Goal: Transaction & Acquisition: Purchase product/service

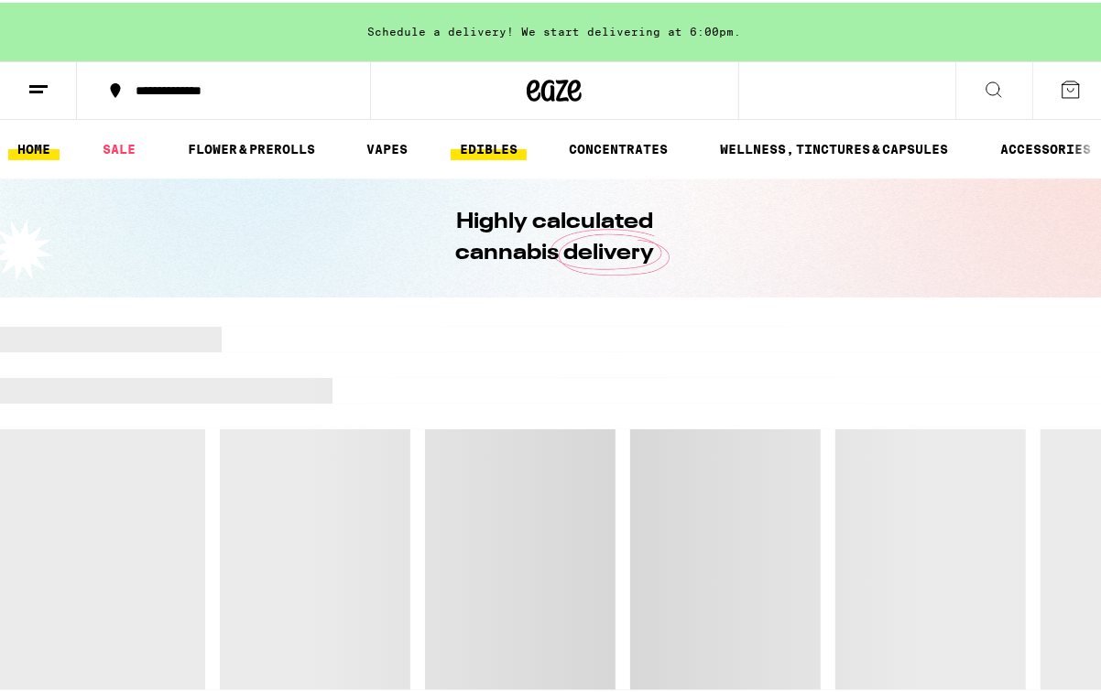
click at [471, 147] on link "EDIBLES" at bounding box center [489, 147] width 76 height 22
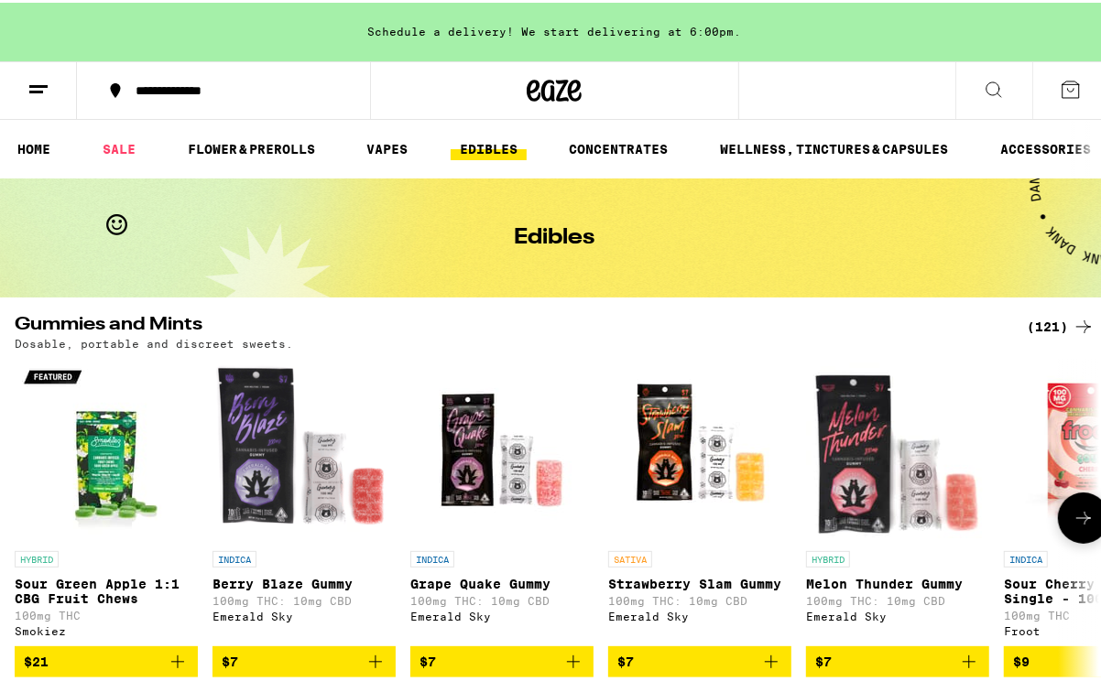
click at [1073, 517] on icon at bounding box center [1084, 516] width 22 height 22
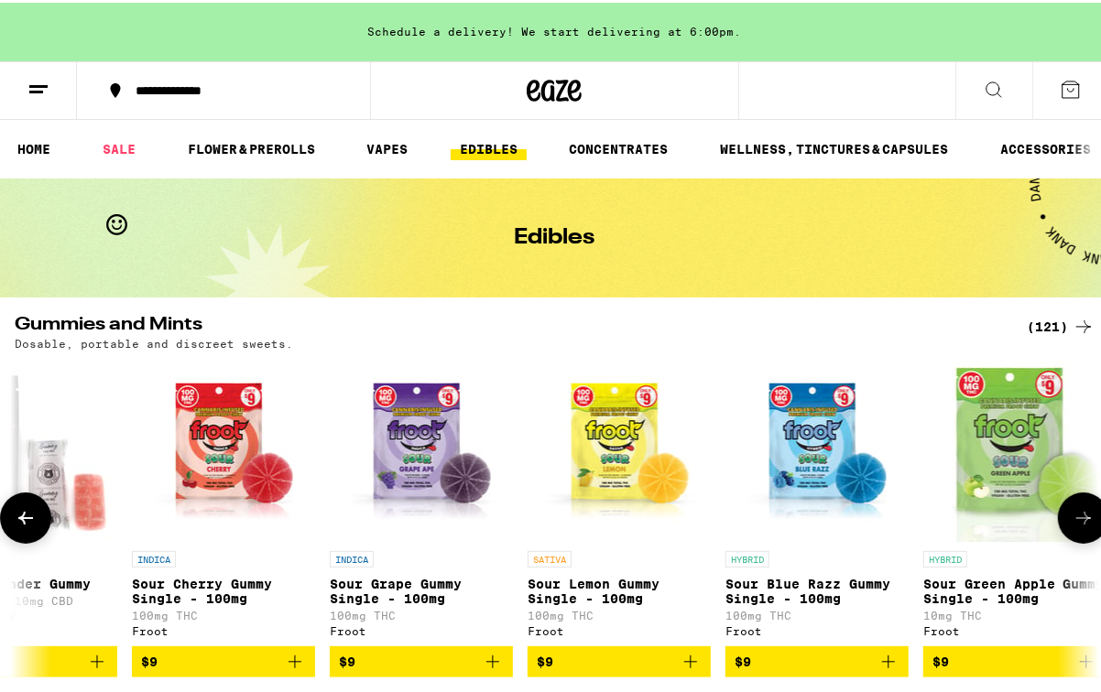
click at [1073, 517] on icon at bounding box center [1084, 516] width 22 height 22
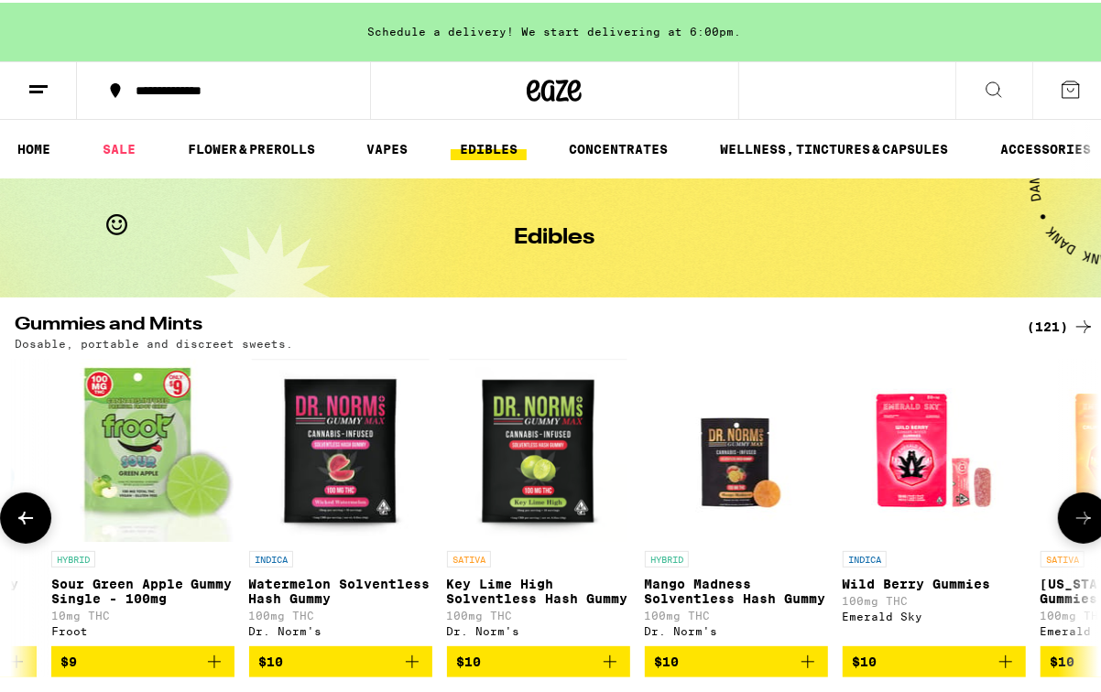
click at [1073, 517] on icon at bounding box center [1084, 516] width 22 height 22
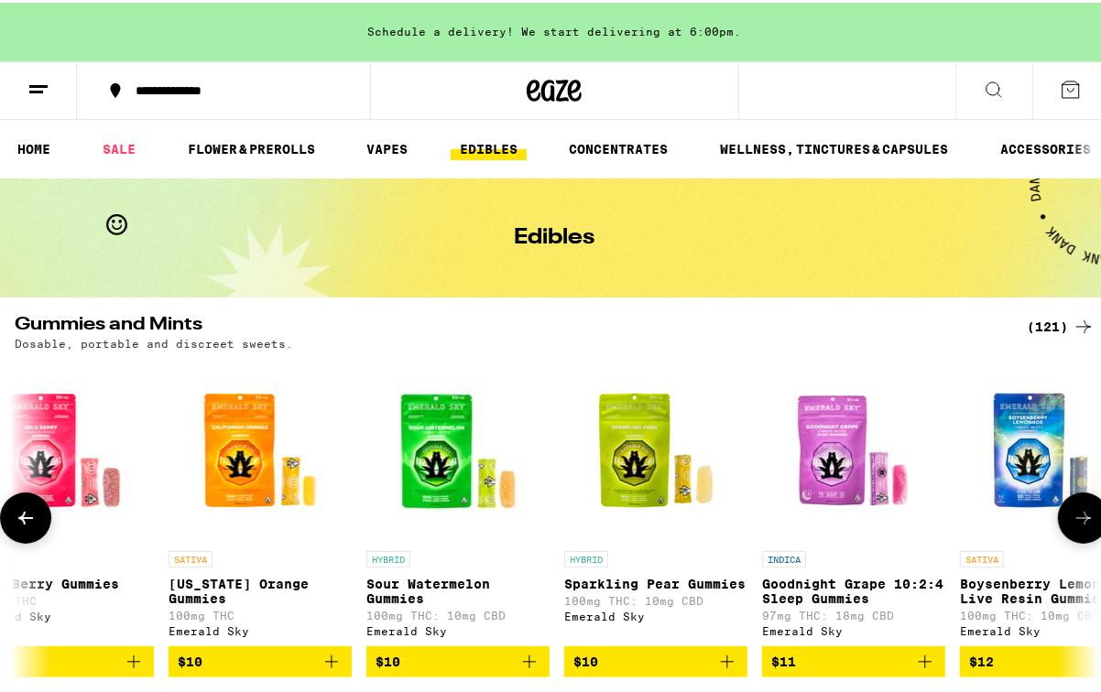
click at [1073, 517] on icon at bounding box center [1084, 516] width 22 height 22
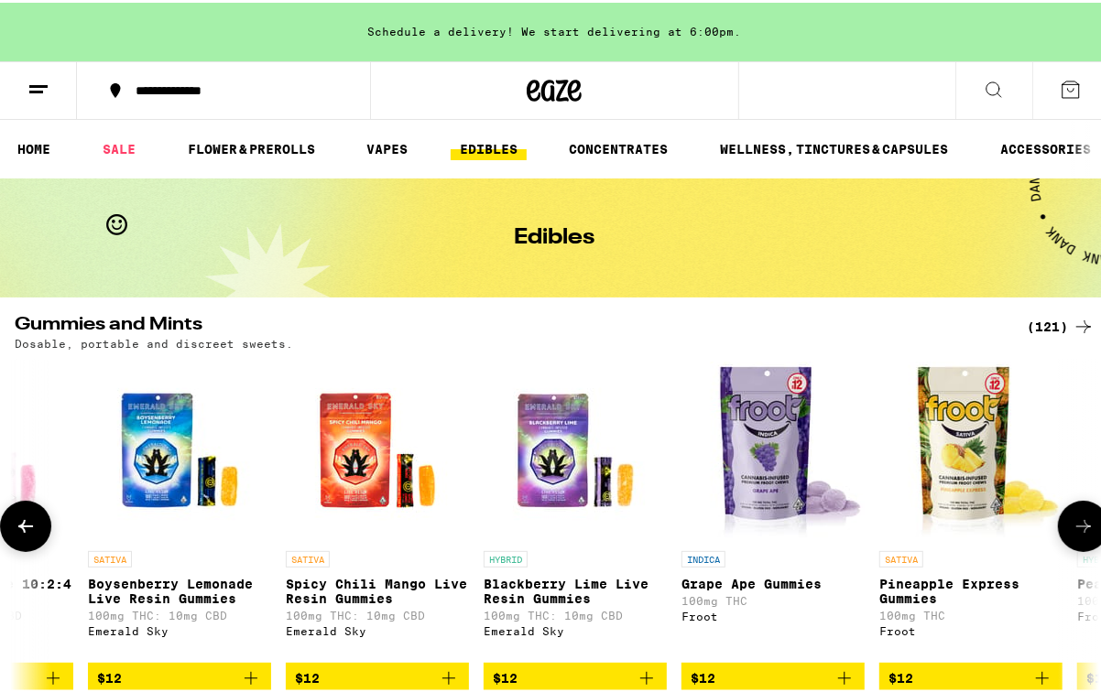
click at [1071, 517] on button at bounding box center [1083, 523] width 51 height 51
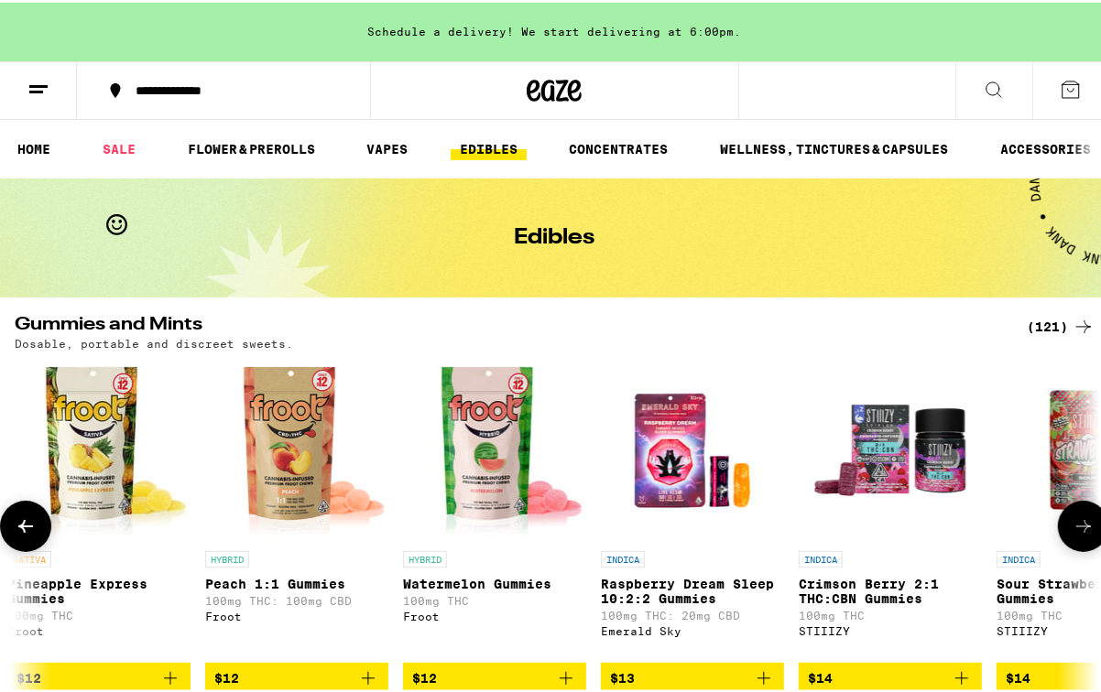
click at [1071, 517] on button at bounding box center [1083, 523] width 51 height 51
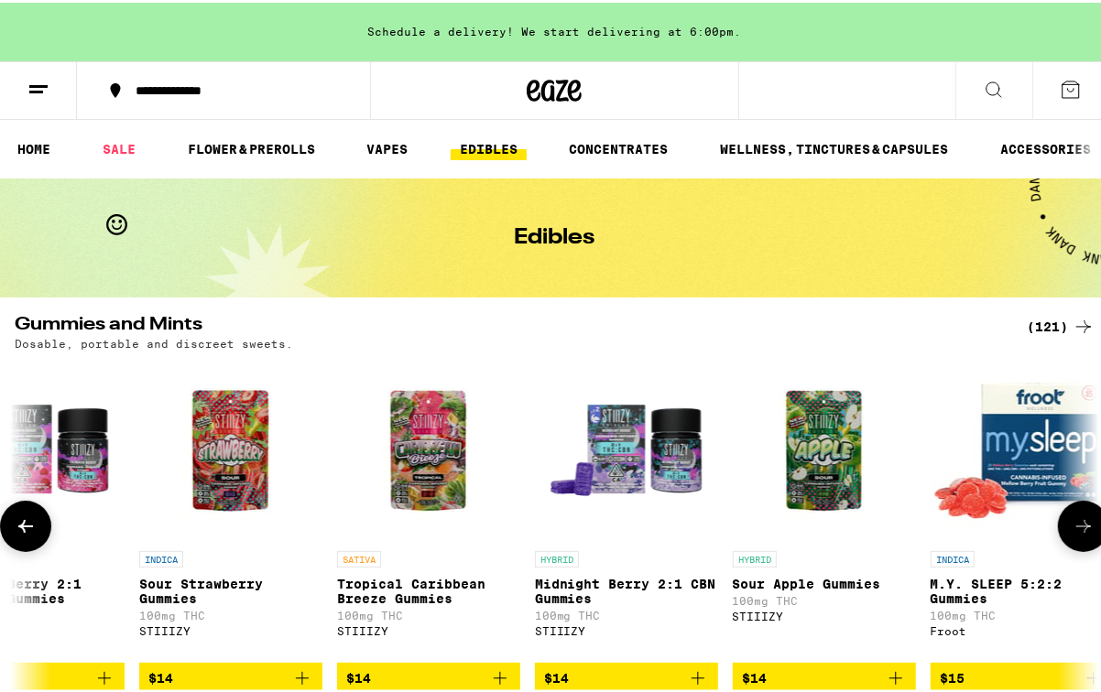
scroll to position [0, 5232]
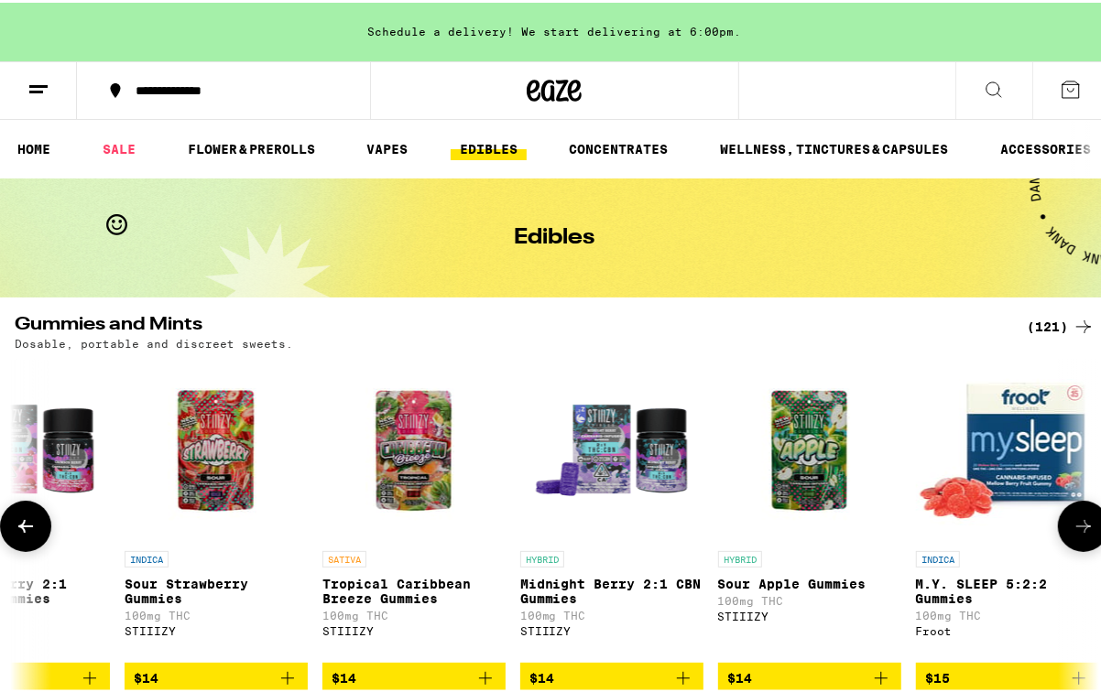
click at [1070, 515] on button at bounding box center [1083, 523] width 51 height 51
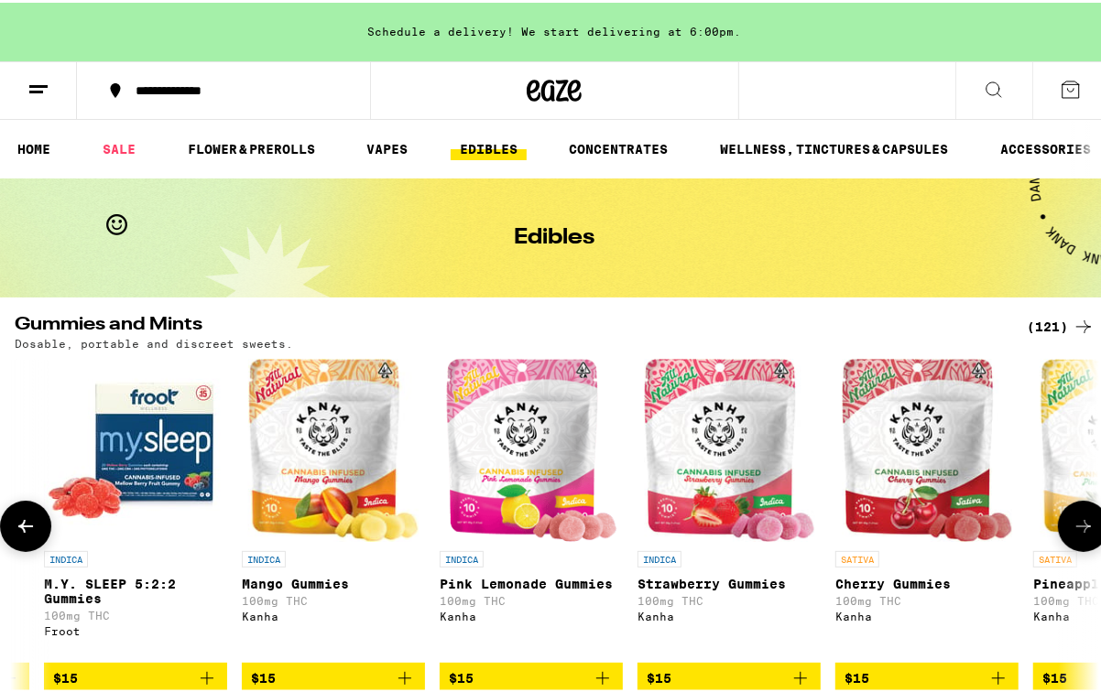
scroll to position [52, 0]
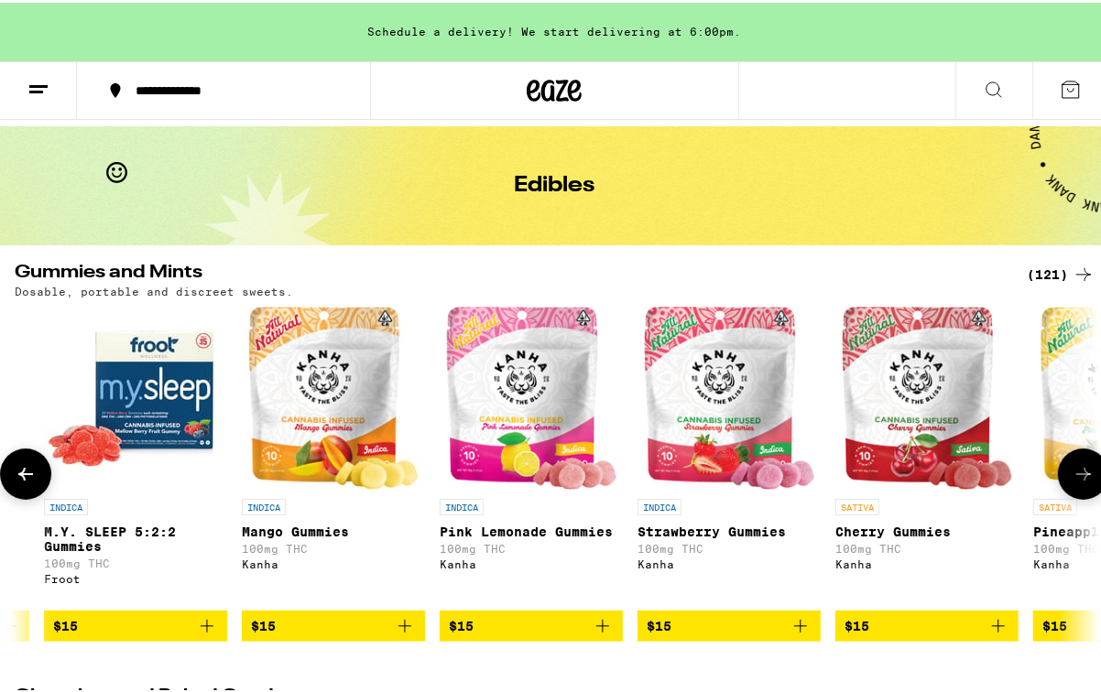
click at [405, 635] on icon "Add to bag" at bounding box center [405, 624] width 22 height 22
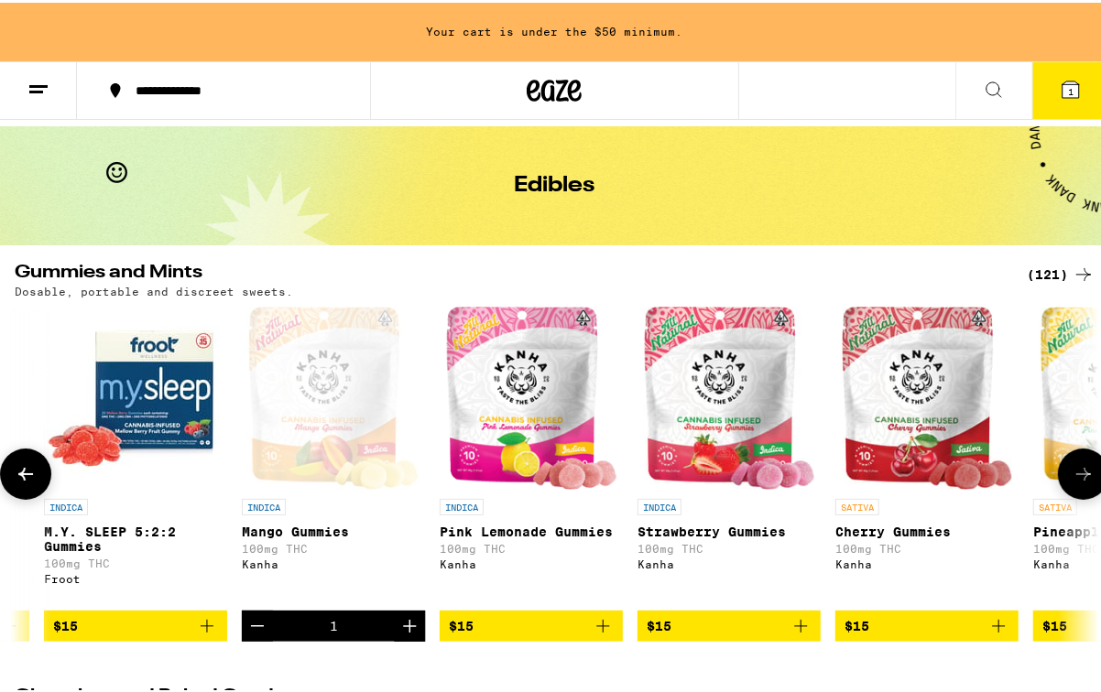
click at [405, 635] on icon "Increment" at bounding box center [409, 624] width 22 height 22
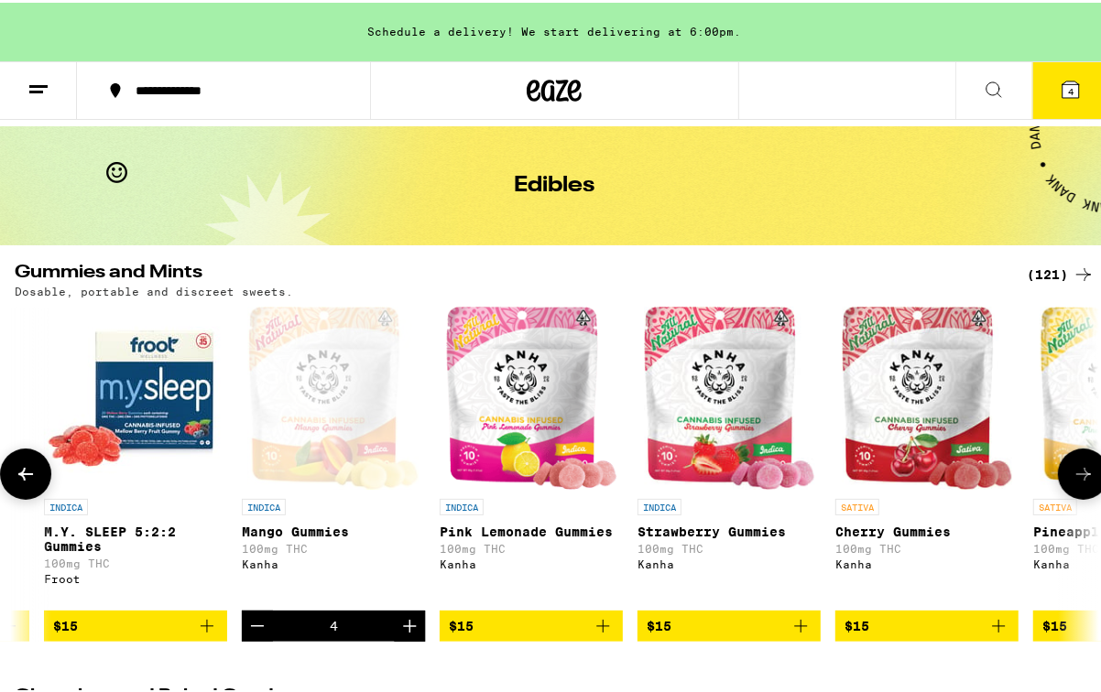
click at [405, 635] on icon "Increment" at bounding box center [409, 624] width 22 height 22
click at [248, 635] on icon "Decrement" at bounding box center [257, 624] width 22 height 22
click at [250, 635] on icon "Decrement" at bounding box center [257, 624] width 22 height 22
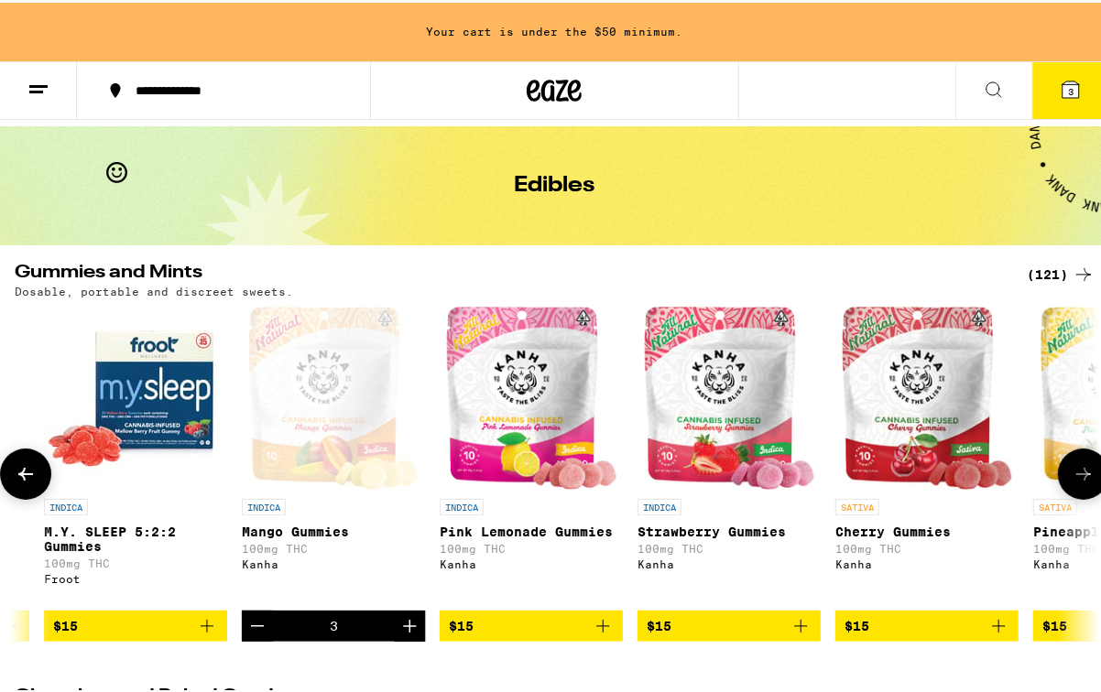
click at [251, 635] on icon "Decrement" at bounding box center [257, 624] width 22 height 22
click at [252, 635] on icon "Decrement" at bounding box center [257, 624] width 22 height 22
click at [1000, 635] on icon "Add to bag" at bounding box center [998, 624] width 22 height 22
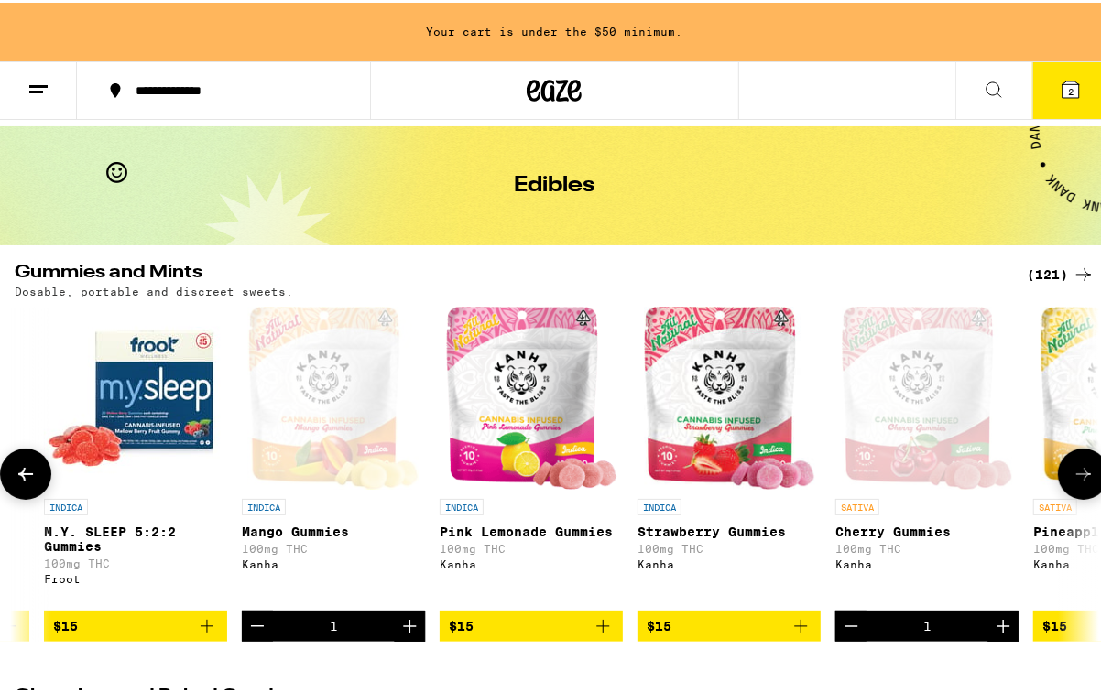
click at [1086, 473] on button at bounding box center [1083, 471] width 51 height 51
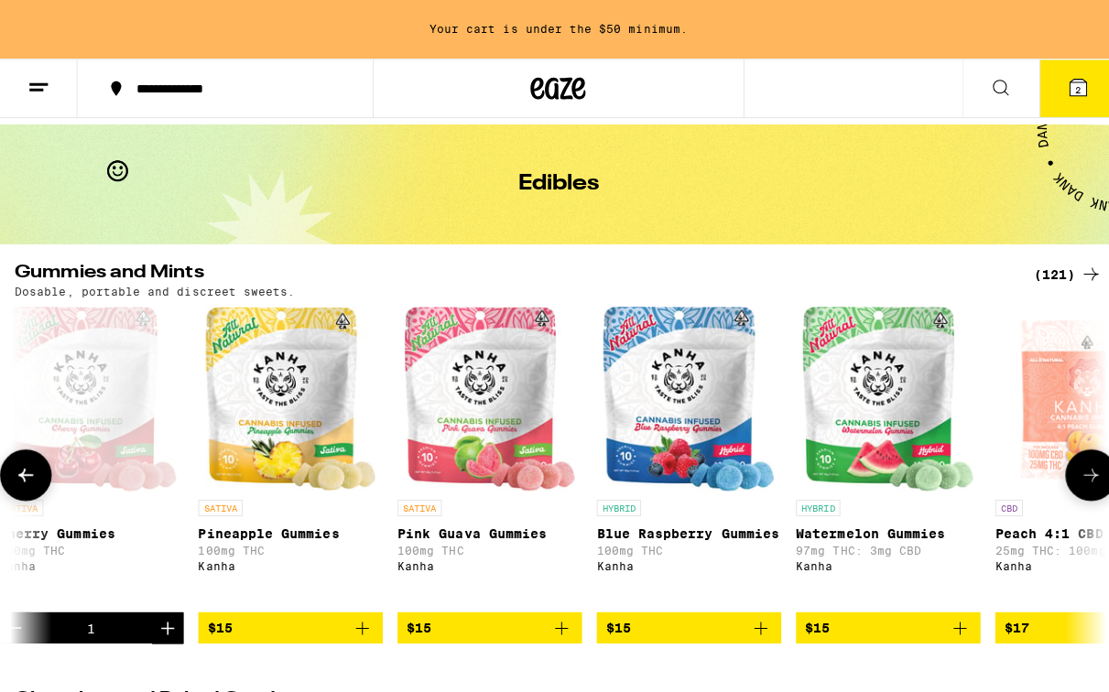
scroll to position [0, 6976]
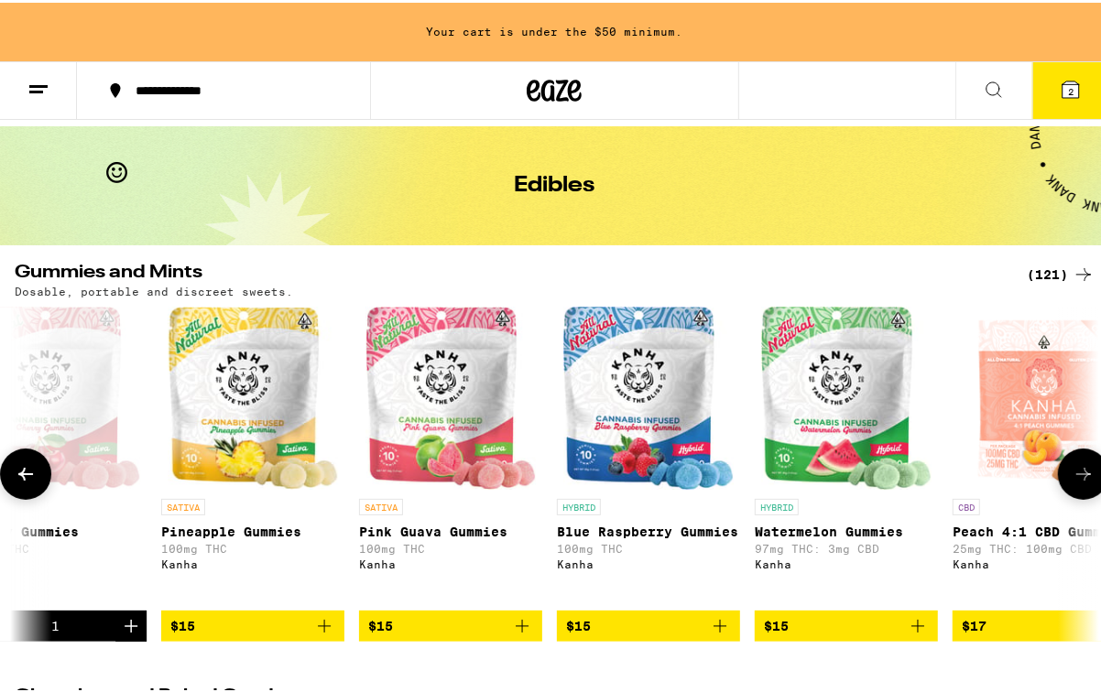
click at [522, 630] on icon "Add to bag" at bounding box center [522, 623] width 13 height 13
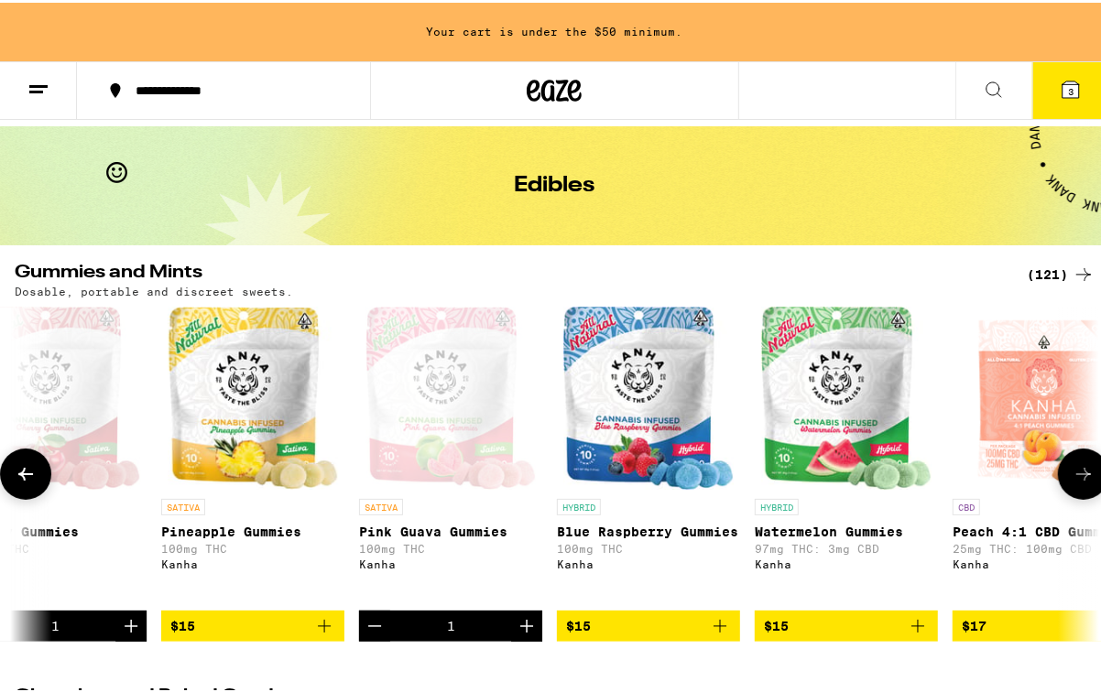
click at [723, 635] on icon "Add to bag" at bounding box center [720, 624] width 22 height 22
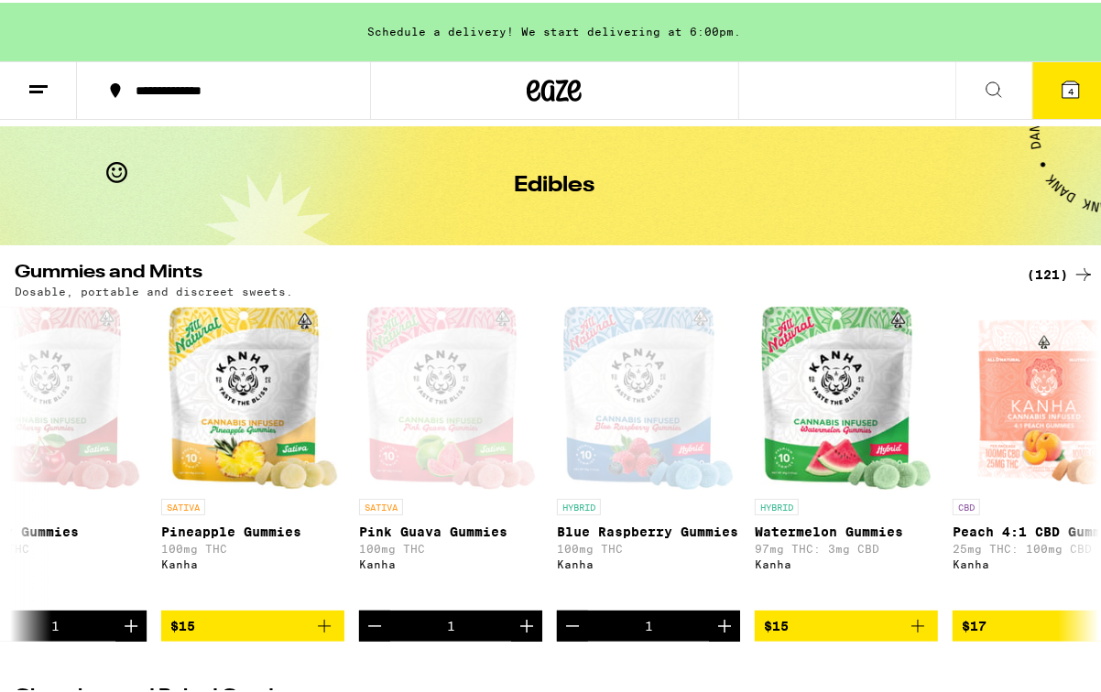
click at [1062, 86] on icon at bounding box center [1070, 87] width 16 height 16
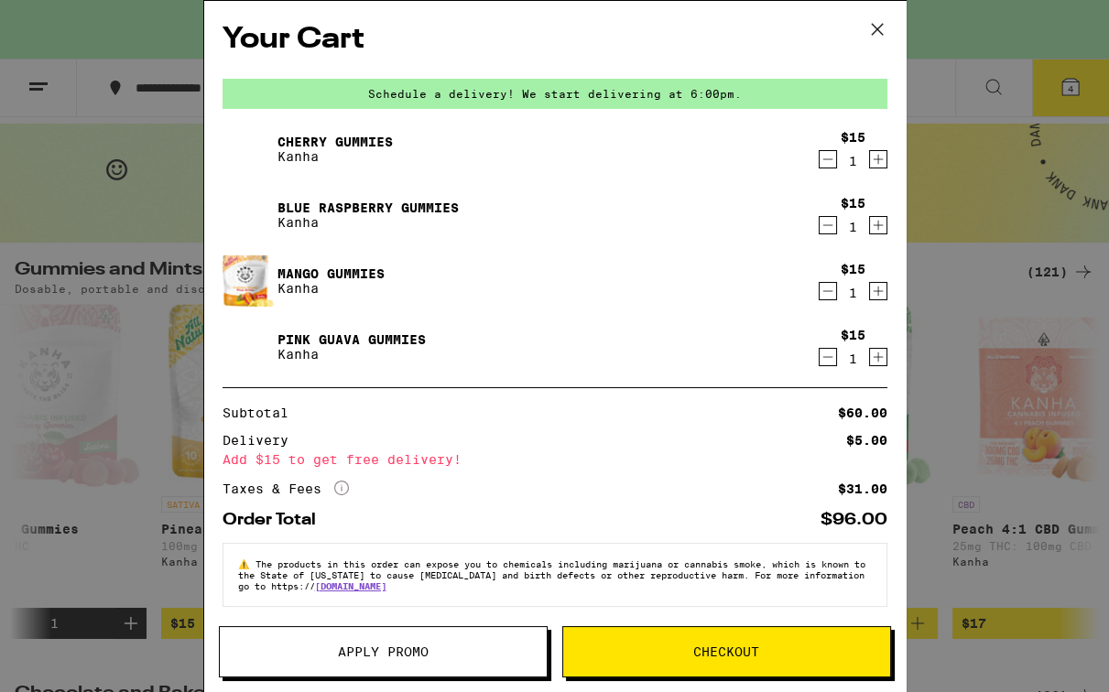
click at [647, 654] on span "Checkout" at bounding box center [726, 652] width 327 height 13
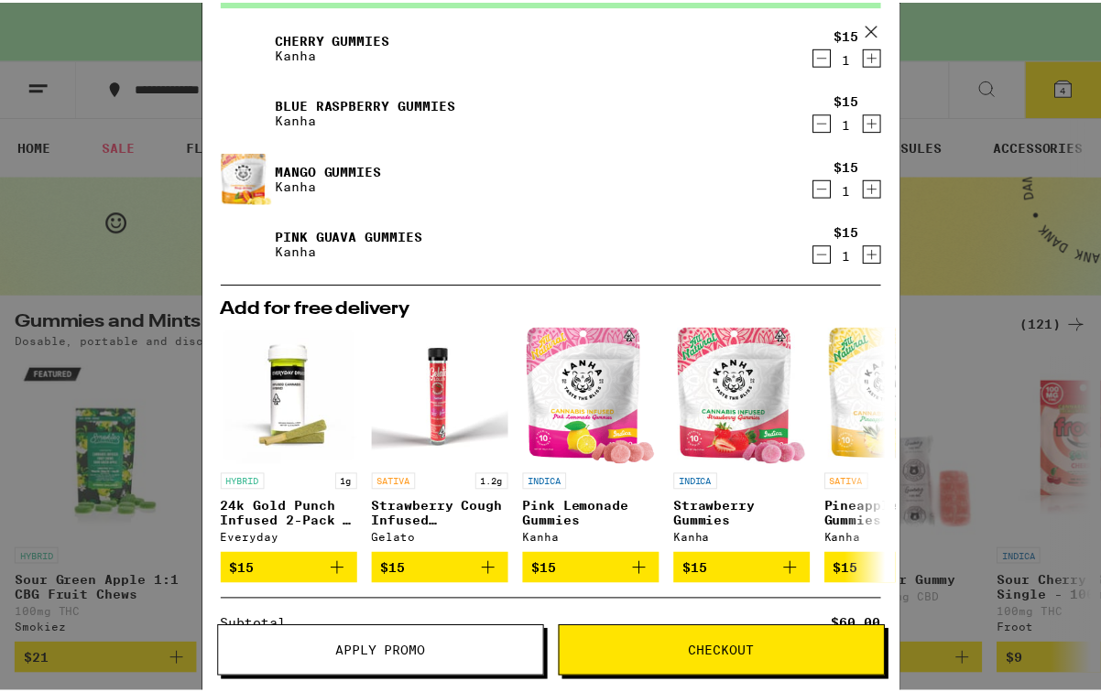
scroll to position [104, 0]
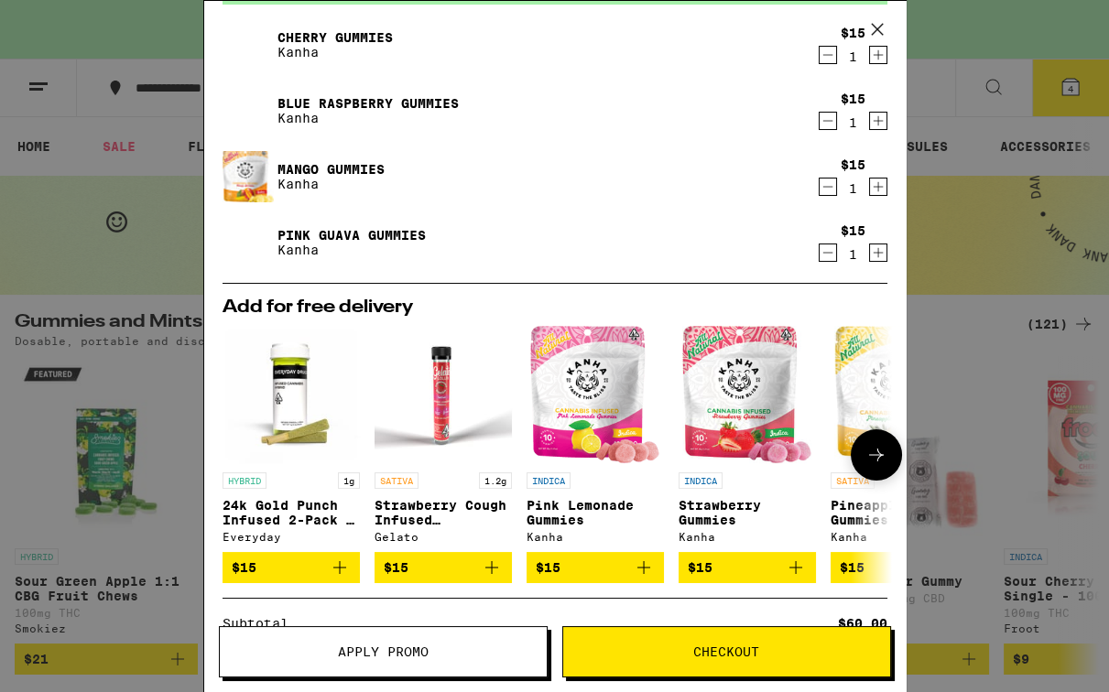
click at [795, 572] on icon "Add to bag" at bounding box center [796, 567] width 13 height 13
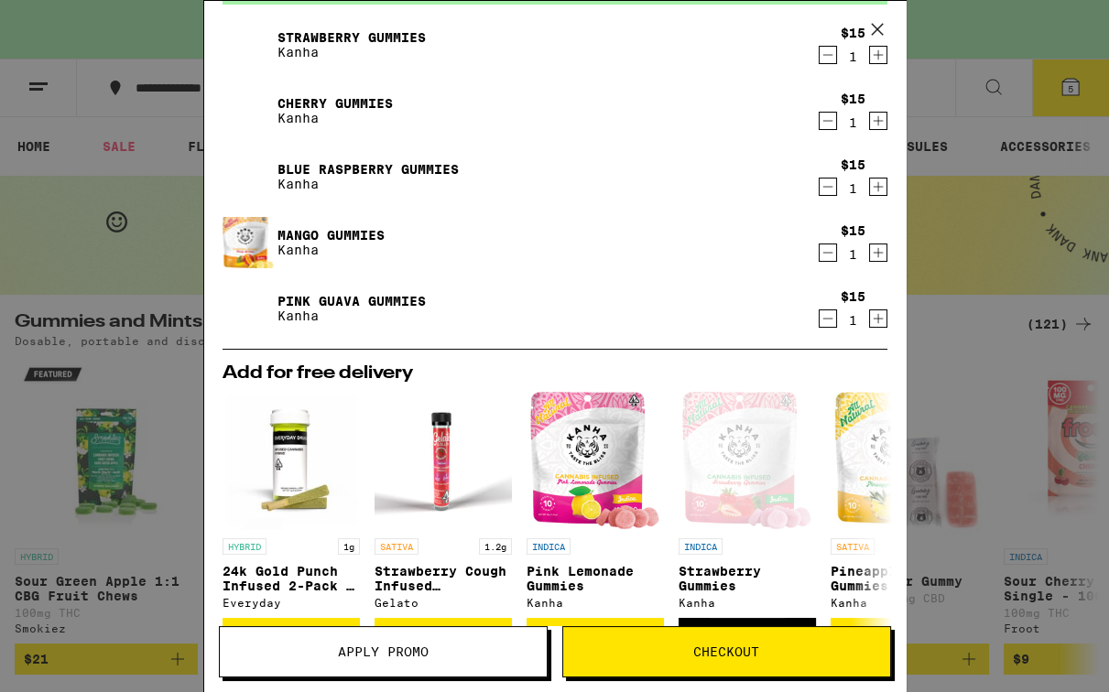
click at [784, 652] on span "Checkout" at bounding box center [726, 652] width 327 height 13
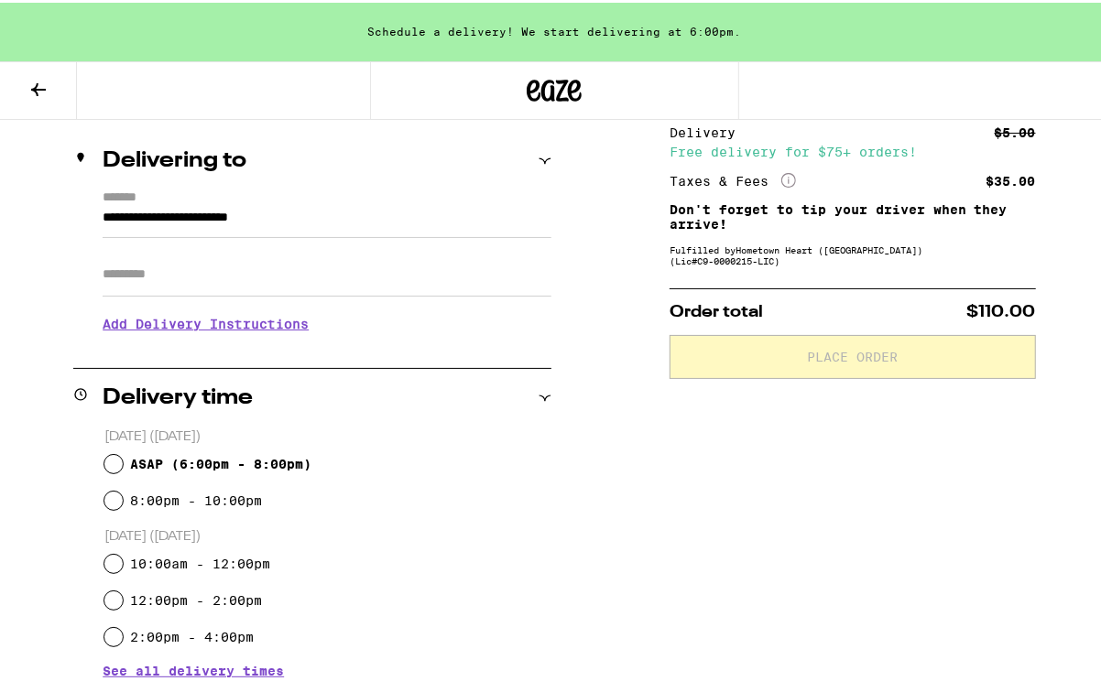
scroll to position [209, 0]
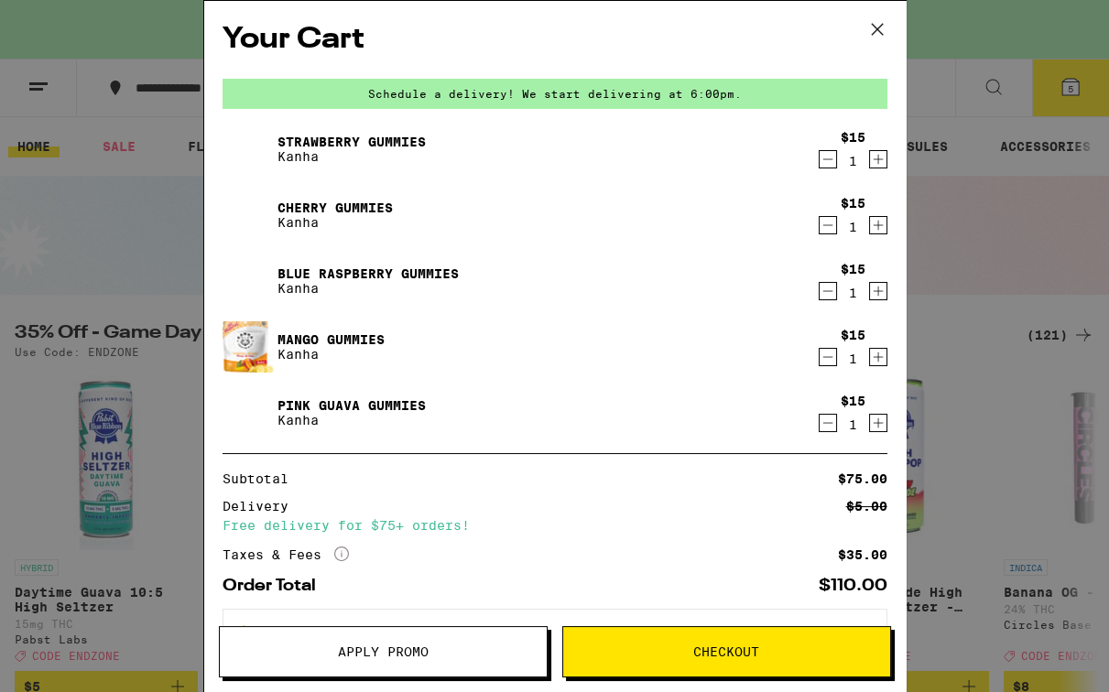
click at [639, 639] on button "Checkout" at bounding box center [726, 651] width 329 height 51
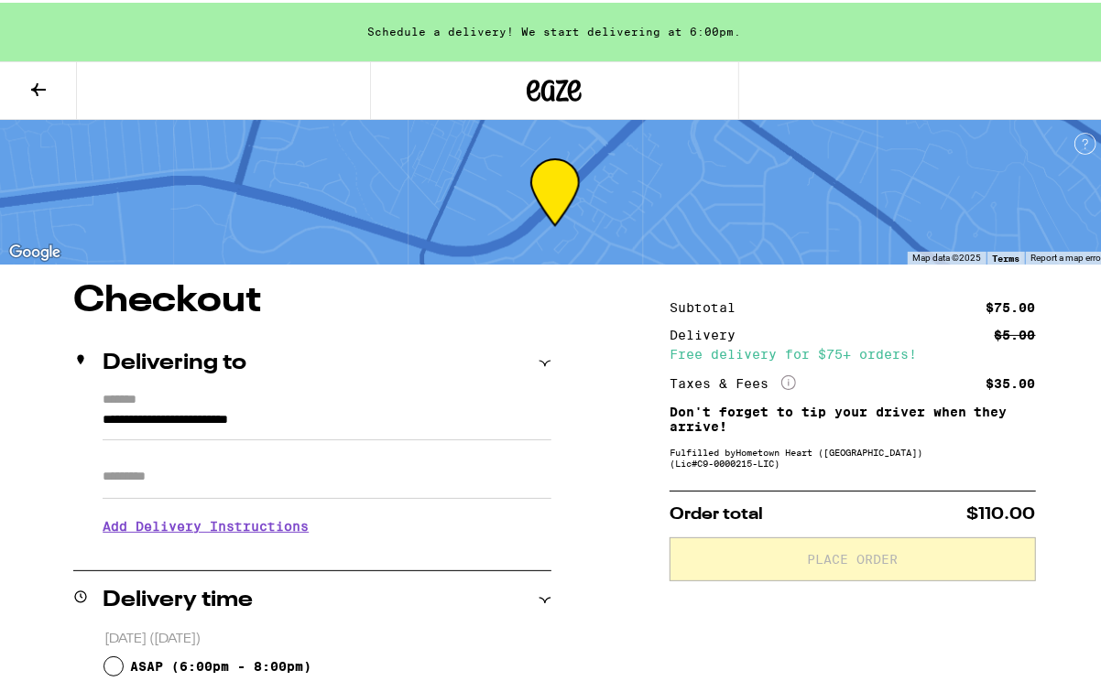
click at [147, 488] on input "Apt/Suite" at bounding box center [327, 474] width 449 height 44
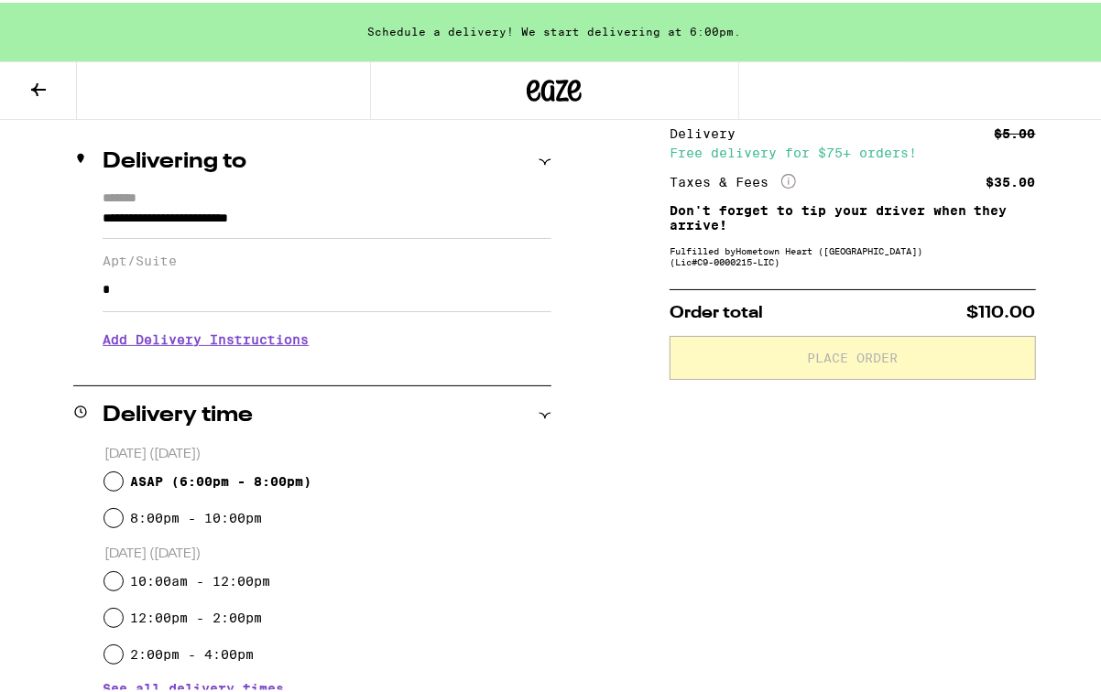
scroll to position [209, 0]
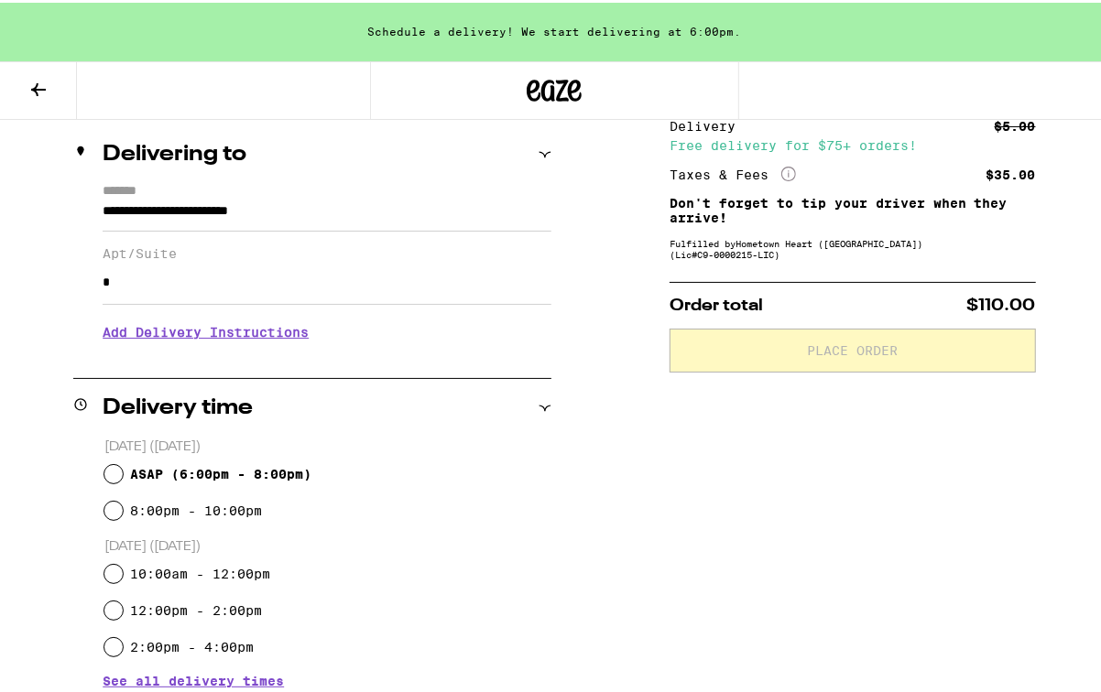
type input "*"
click at [106, 468] on input "ASAP ( 6:00pm - 8:00pm )" at bounding box center [113, 472] width 18 height 18
radio input "true"
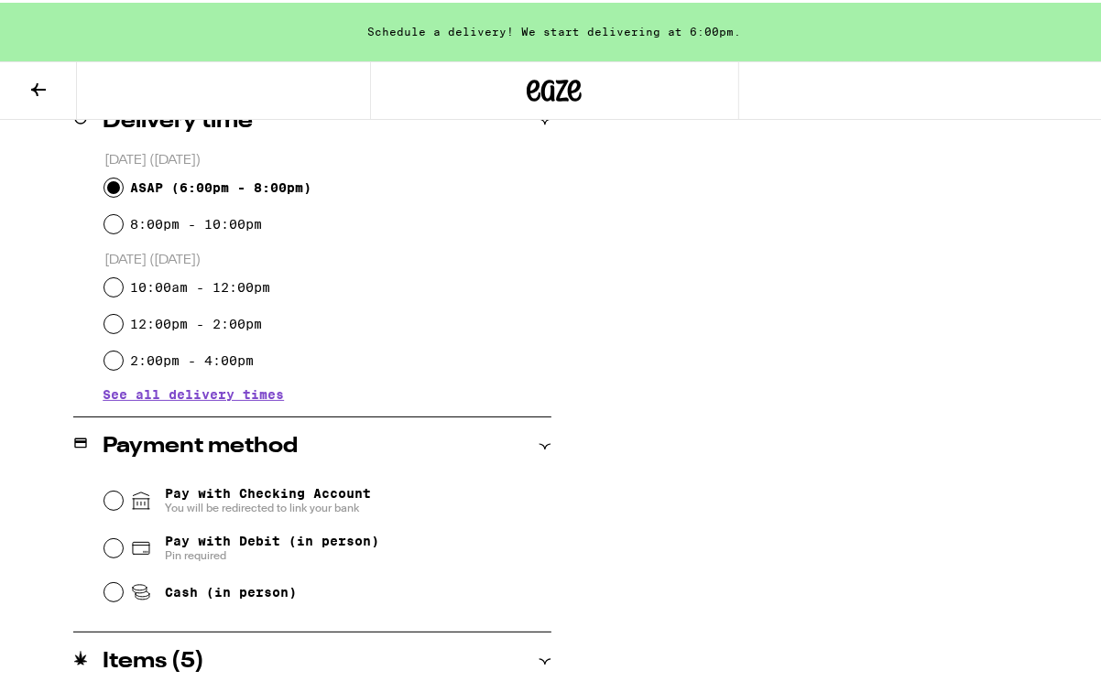
scroll to position [575, 0]
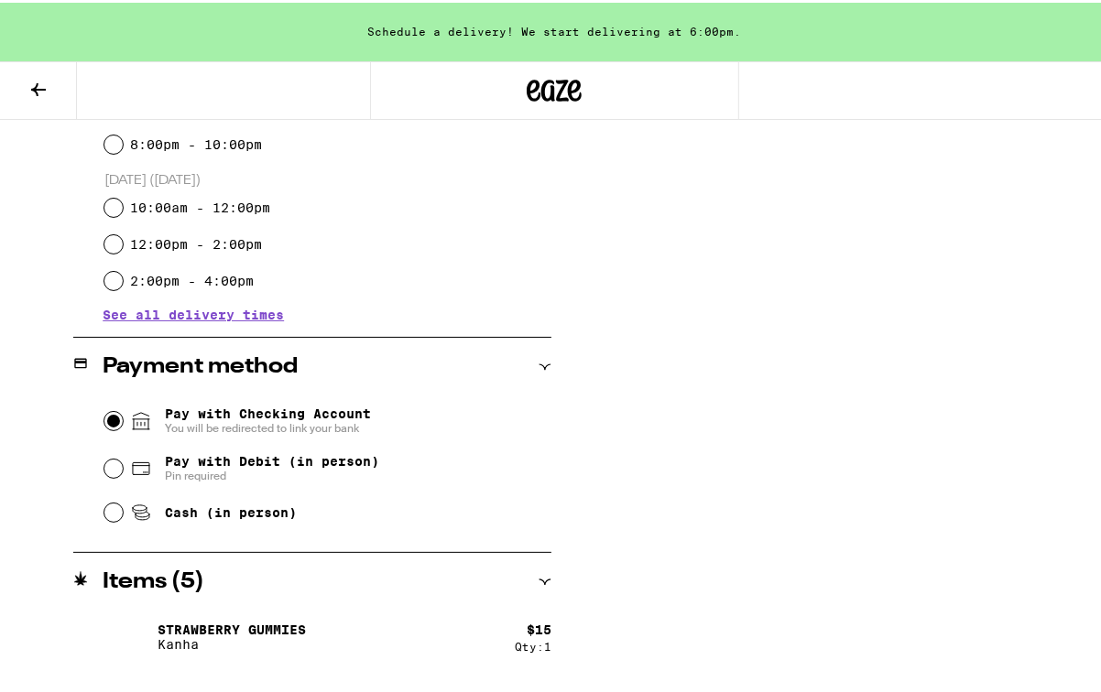
click at [114, 423] on input "Pay with Checking Account You will be redirected to link your bank" at bounding box center [113, 418] width 18 height 18
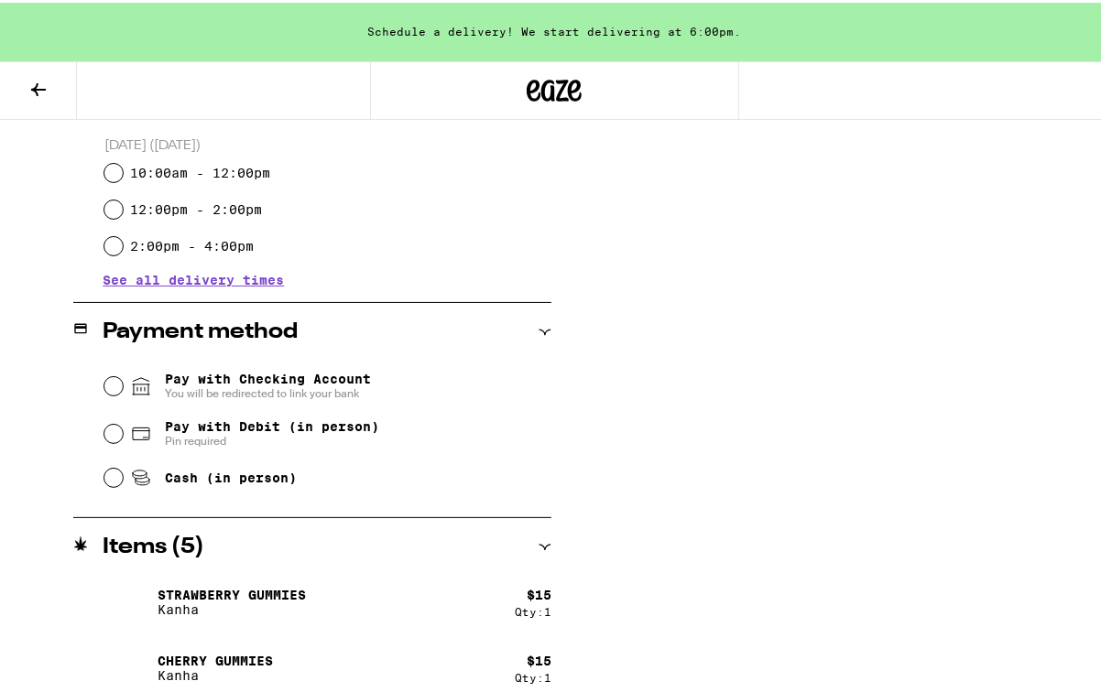
scroll to position [627, 0]
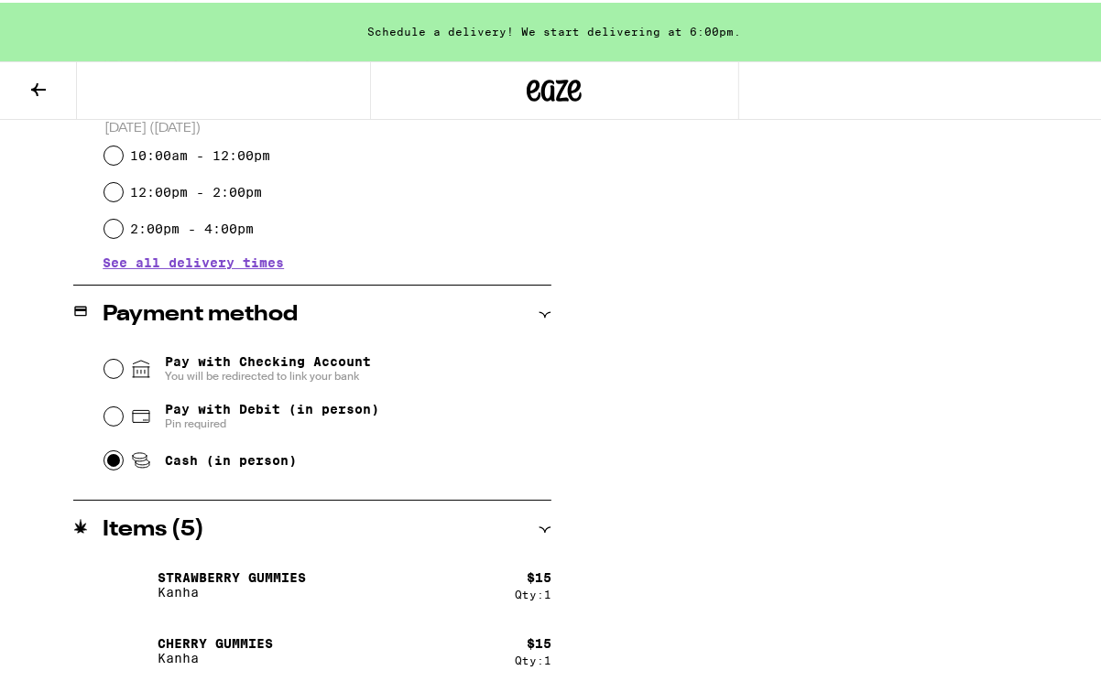
click at [112, 462] on input "Cash (in person)" at bounding box center [113, 458] width 18 height 18
radio input "true"
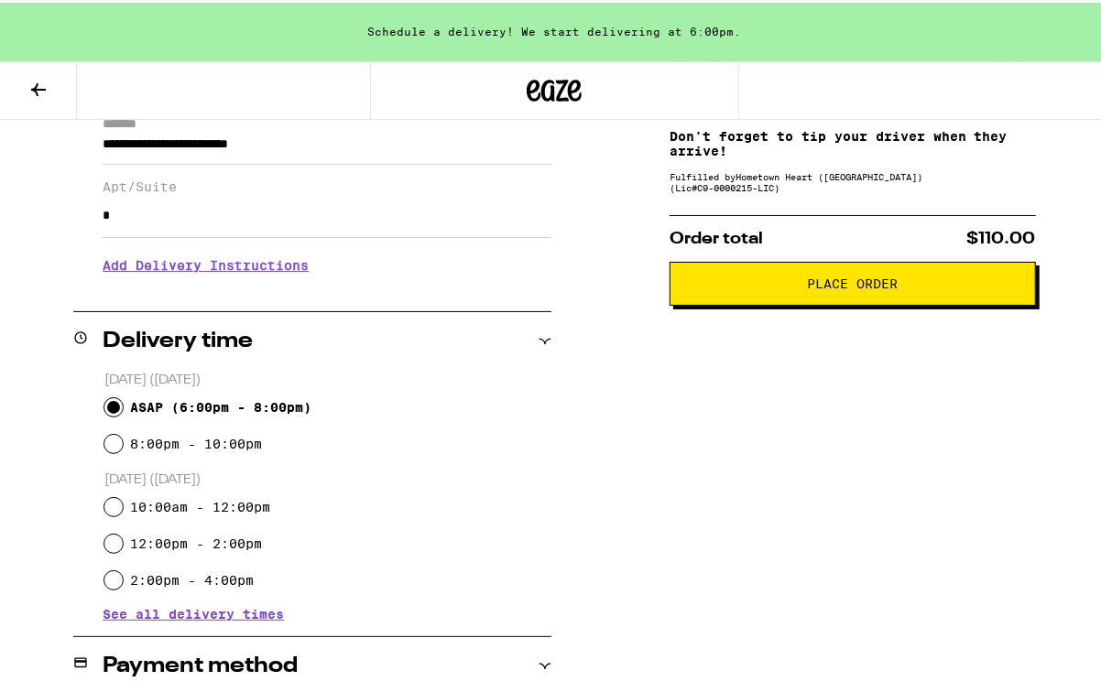
scroll to position [88, 0]
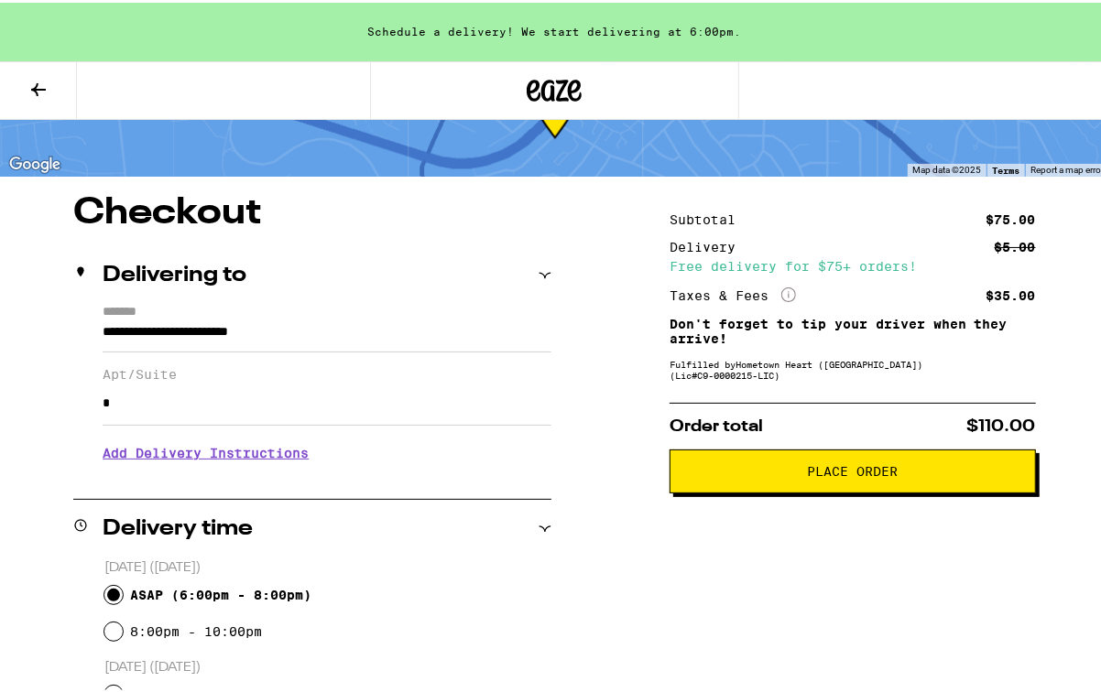
click at [826, 482] on button "Place Order" at bounding box center [853, 469] width 366 height 44
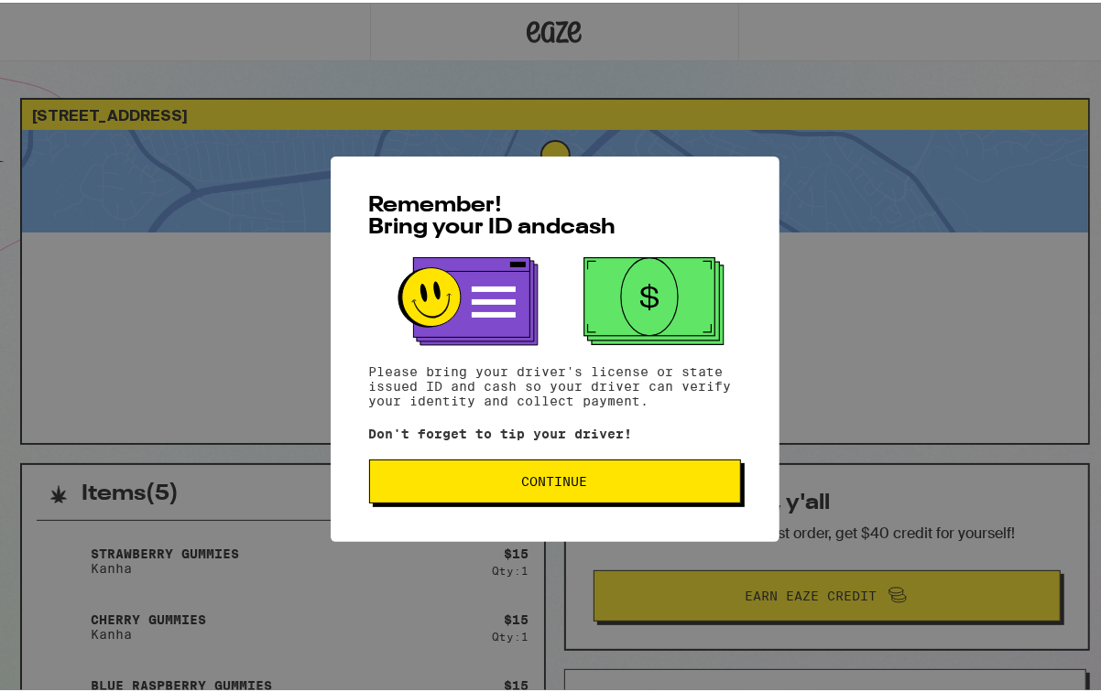
click at [561, 491] on button "Continue" at bounding box center [555, 479] width 372 height 44
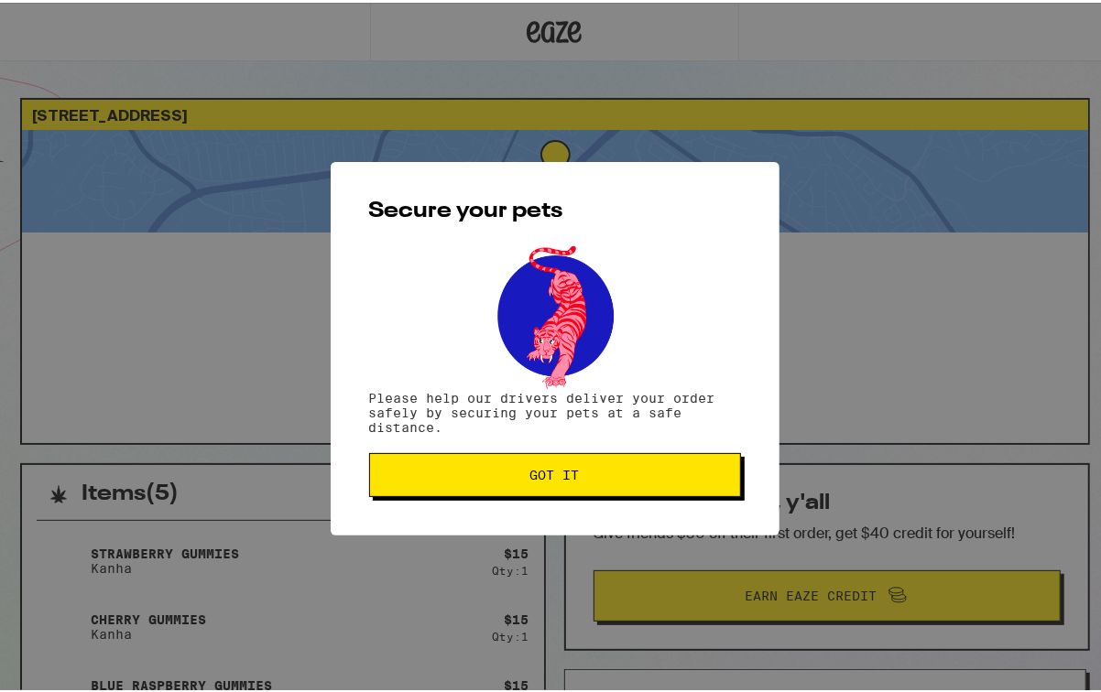
click at [561, 490] on button "Got it" at bounding box center [555, 473] width 372 height 44
